Goal: Use online tool/utility

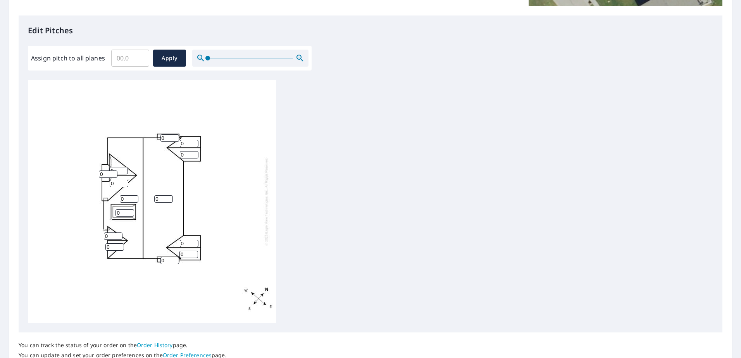
scroll to position [193, 0]
click at [162, 198] on input "0" at bounding box center [163, 198] width 19 height 7
type input "6"
click at [136, 200] on input "0" at bounding box center [129, 198] width 19 height 7
click at [125, 198] on input "0" at bounding box center [129, 198] width 19 height 7
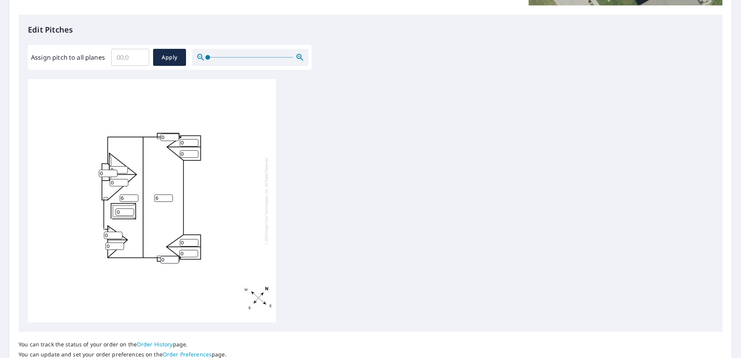
type input "6"
click at [115, 236] on input "0" at bounding box center [113, 235] width 19 height 7
type input "6"
click at [110, 242] on div "6 6 0 0 0 0 0 0 0 0 0 6 0 0" at bounding box center [152, 200] width 248 height 243
click at [109, 248] on input "0" at bounding box center [114, 246] width 19 height 7
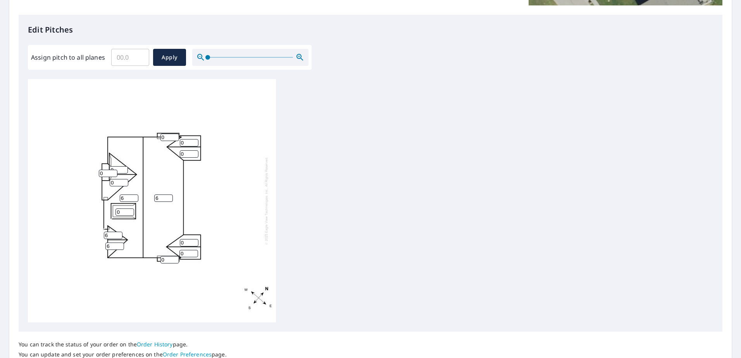
type input "6"
click at [123, 211] on input "0" at bounding box center [124, 211] width 19 height 7
type input "2"
click at [184, 242] on input "0" at bounding box center [189, 242] width 19 height 7
type input "6"
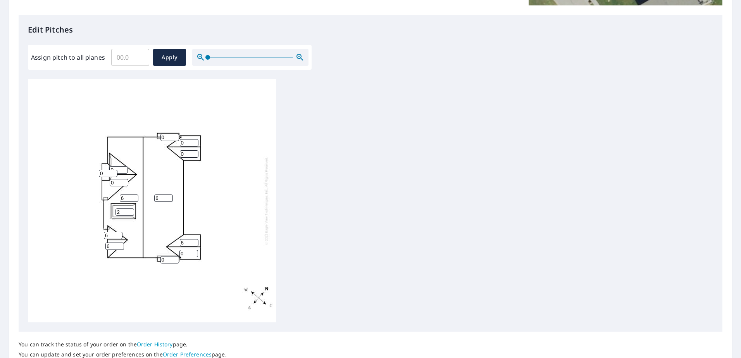
click at [184, 254] on input "0" at bounding box center [188, 253] width 19 height 7
type input "6"
click at [167, 261] on input "0" at bounding box center [169, 259] width 19 height 7
type input "6"
click at [116, 184] on input "0" at bounding box center [119, 182] width 19 height 7
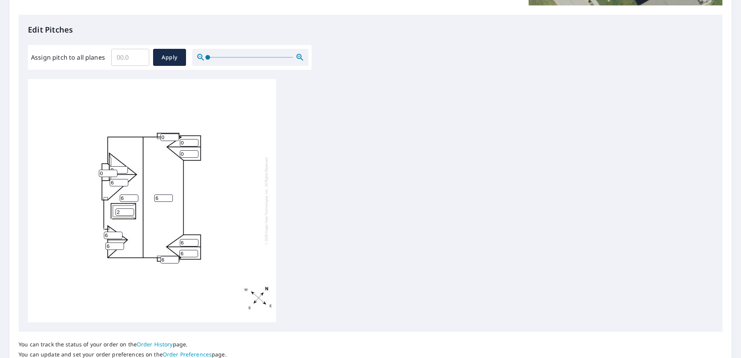
type input "6"
click at [105, 173] on input "0" at bounding box center [108, 173] width 19 height 7
type input "6"
click at [115, 167] on input "0" at bounding box center [118, 169] width 19 height 7
type input "6"
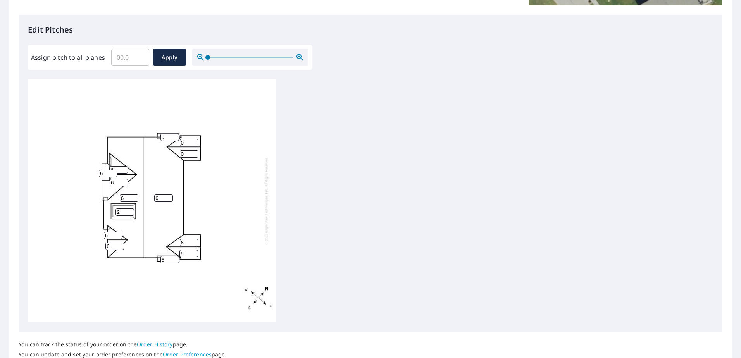
click at [167, 138] on input "0" at bounding box center [169, 137] width 19 height 7
type input "6"
click at [189, 145] on input "0" at bounding box center [189, 142] width 19 height 7
type input "6"
click at [187, 154] on input "0" at bounding box center [189, 153] width 19 height 7
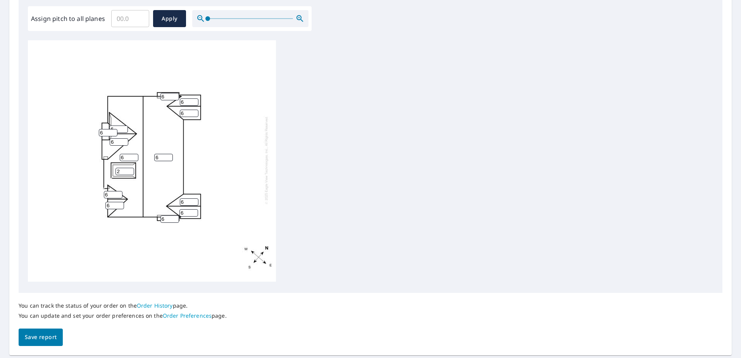
scroll to position [0, 0]
type input "6"
click at [43, 337] on span "Save report" at bounding box center [41, 337] width 32 height 10
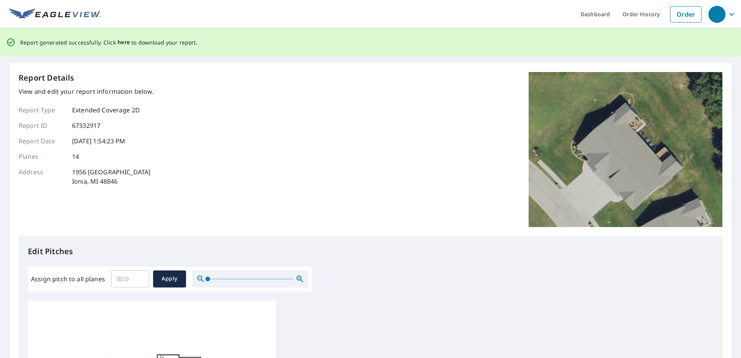
click at [118, 40] on span "here" at bounding box center [123, 43] width 13 height 10
